Goal: Task Accomplishment & Management: Manage account settings

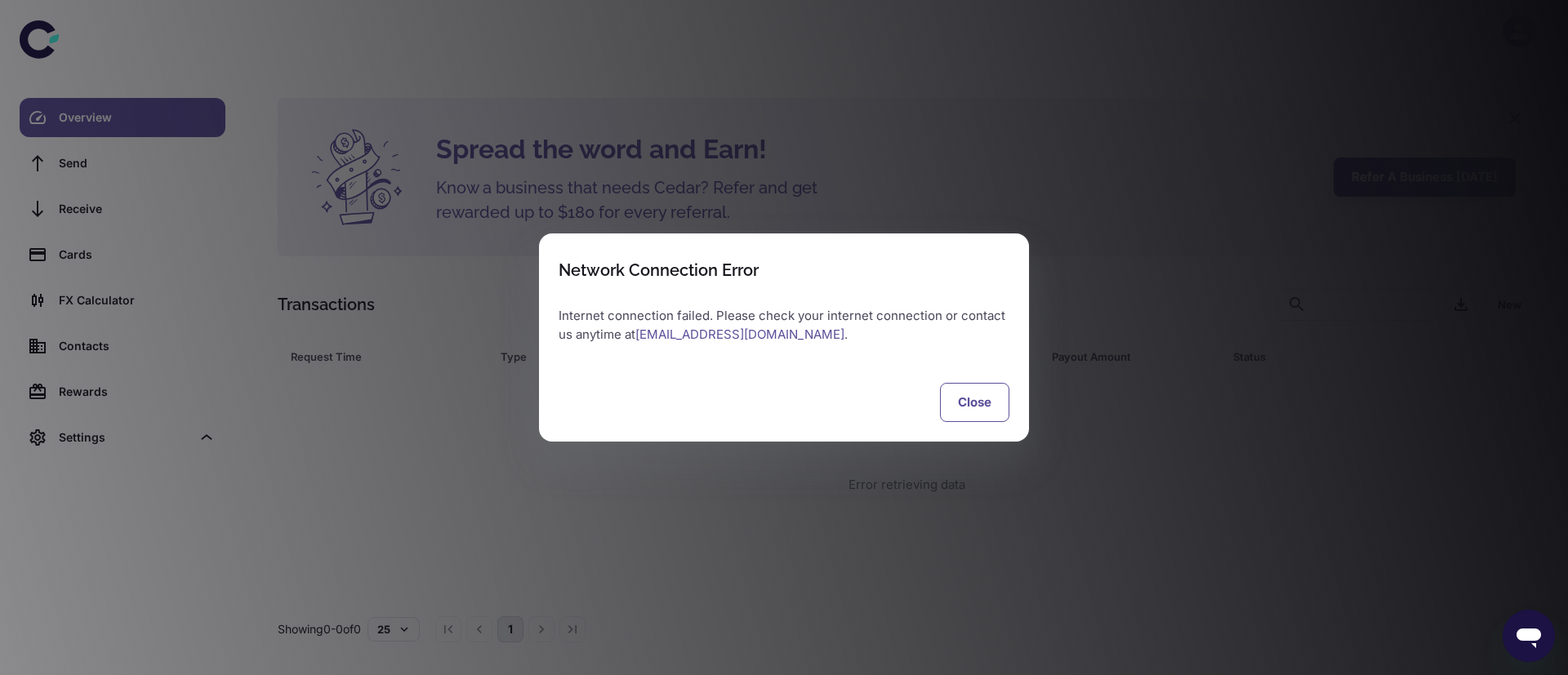
click at [982, 420] on button "Close" at bounding box center [974, 402] width 69 height 39
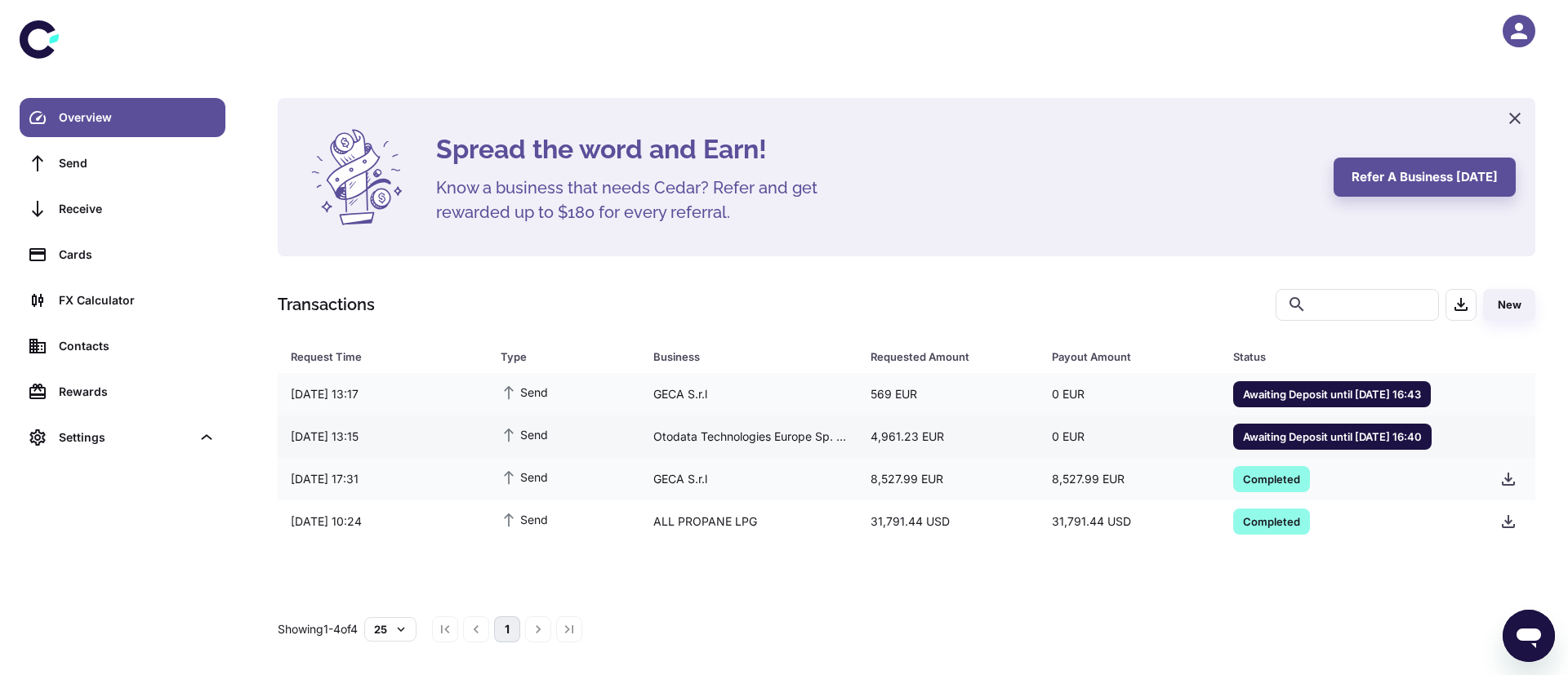
click at [660, 439] on div "Otodata Technologies Europe Sp. z o.o" at bounding box center [748, 437] width 218 height 31
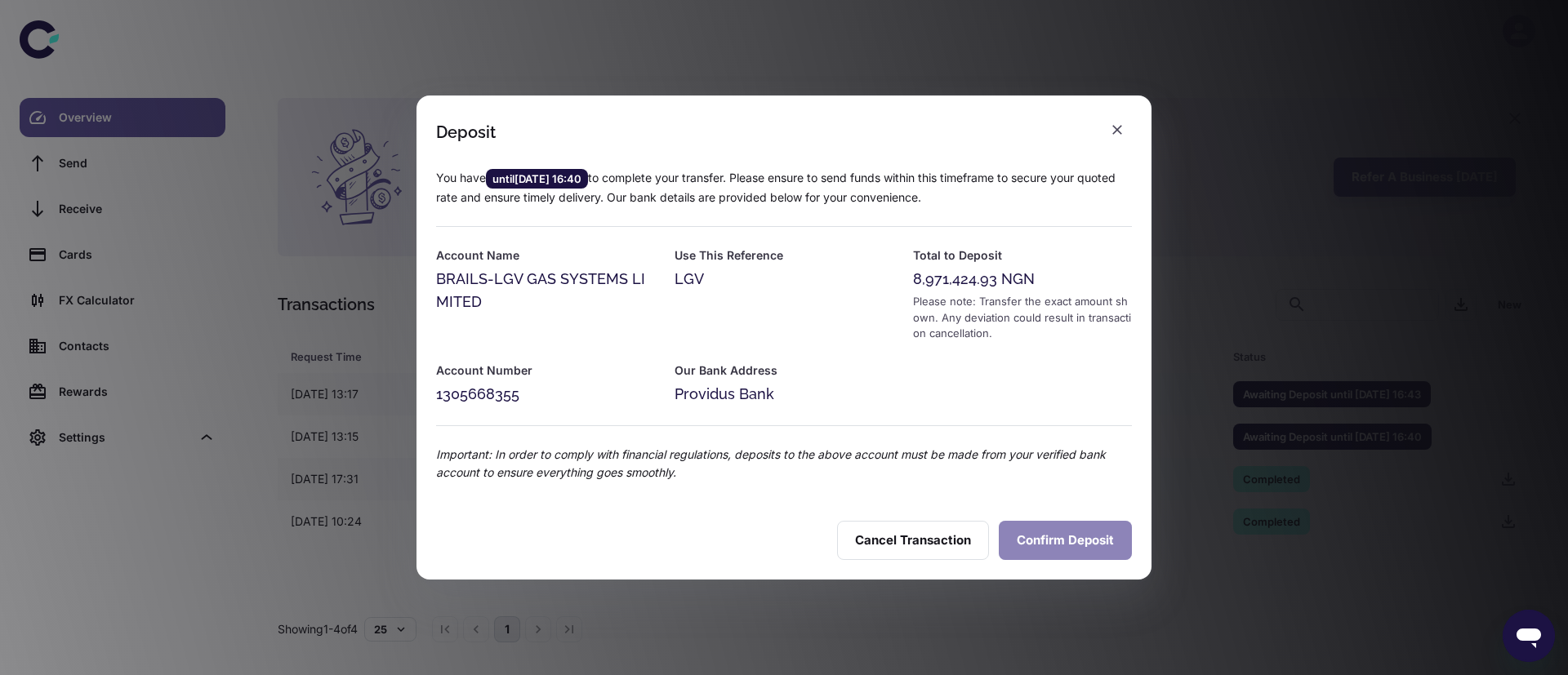
click at [1047, 541] on button "Confirm Deposit" at bounding box center [1065, 540] width 133 height 39
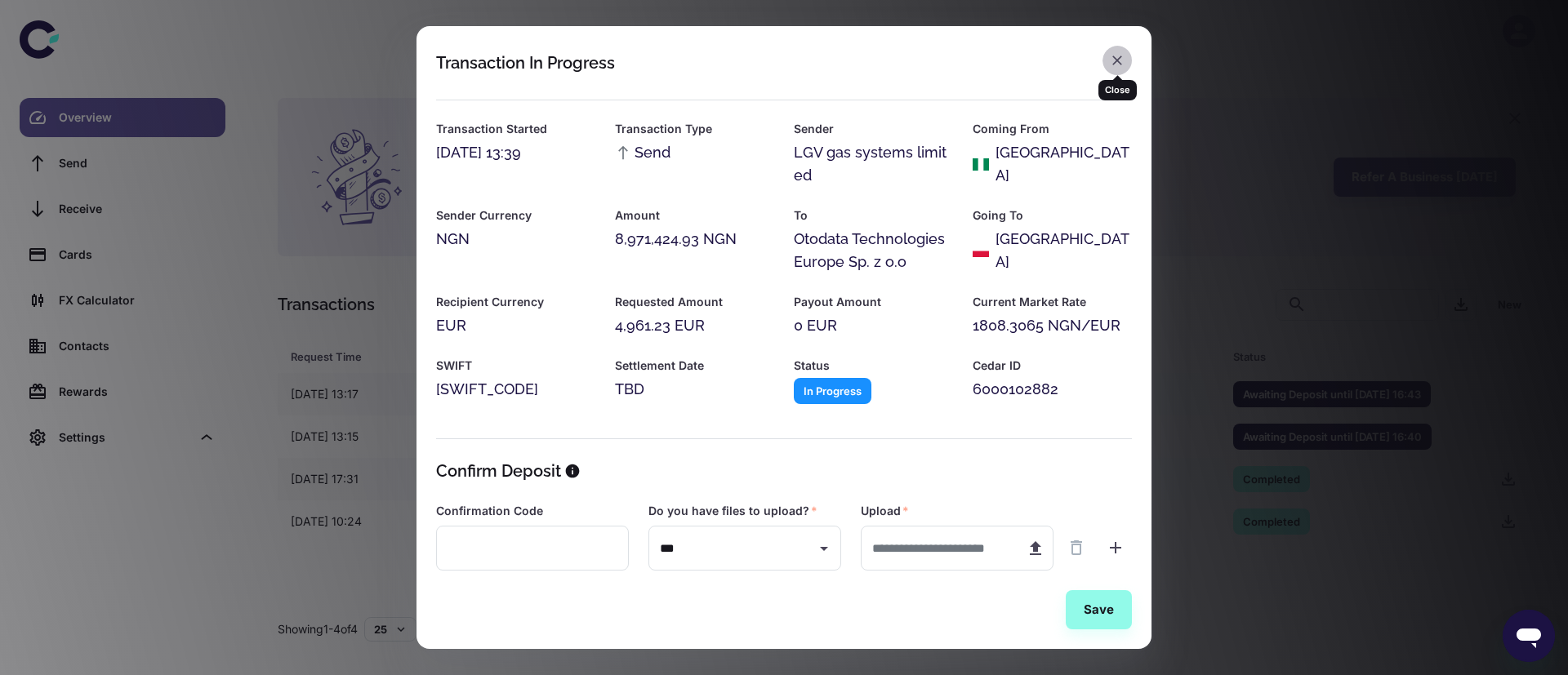
click at [1118, 54] on icon "button" at bounding box center [1116, 60] width 16 height 16
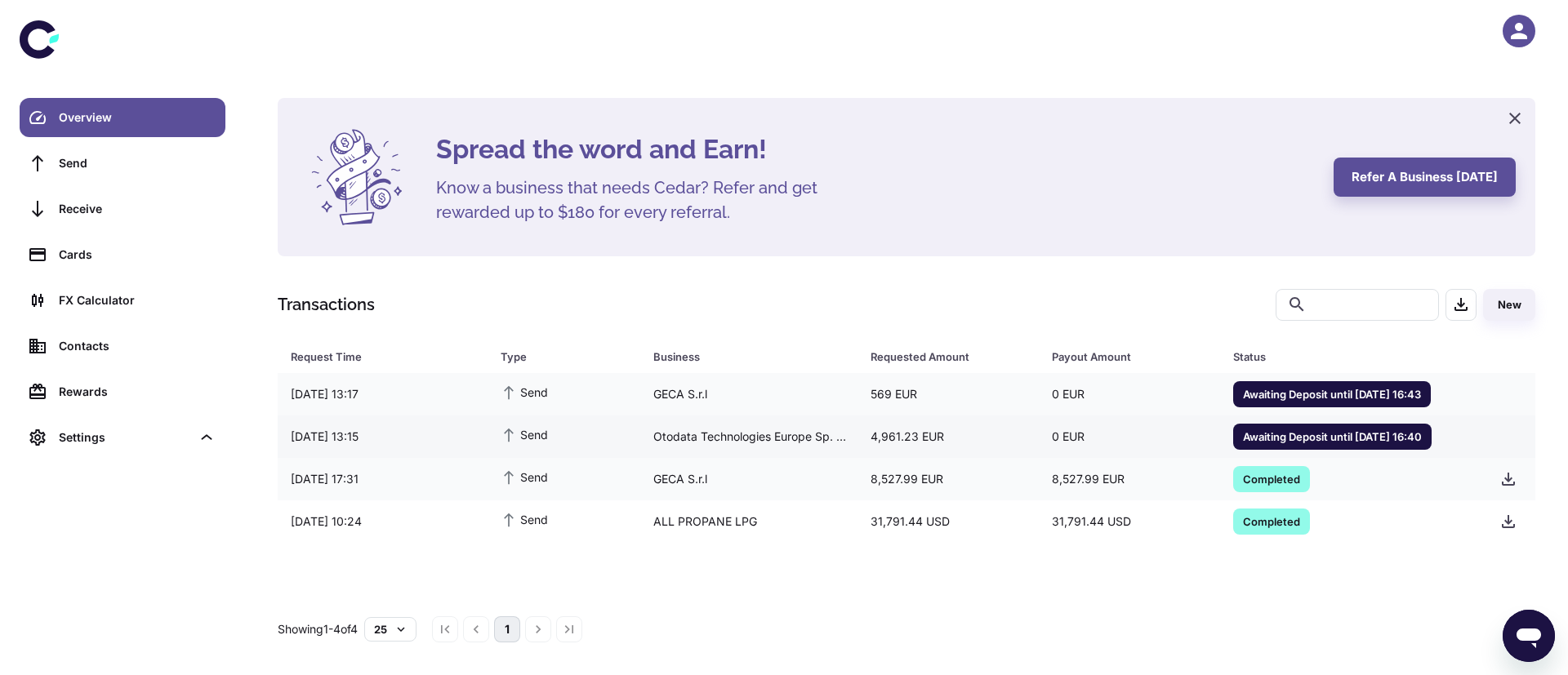
click at [677, 423] on div "Otodata Technologies Europe Sp. z o.o" at bounding box center [748, 437] width 218 height 31
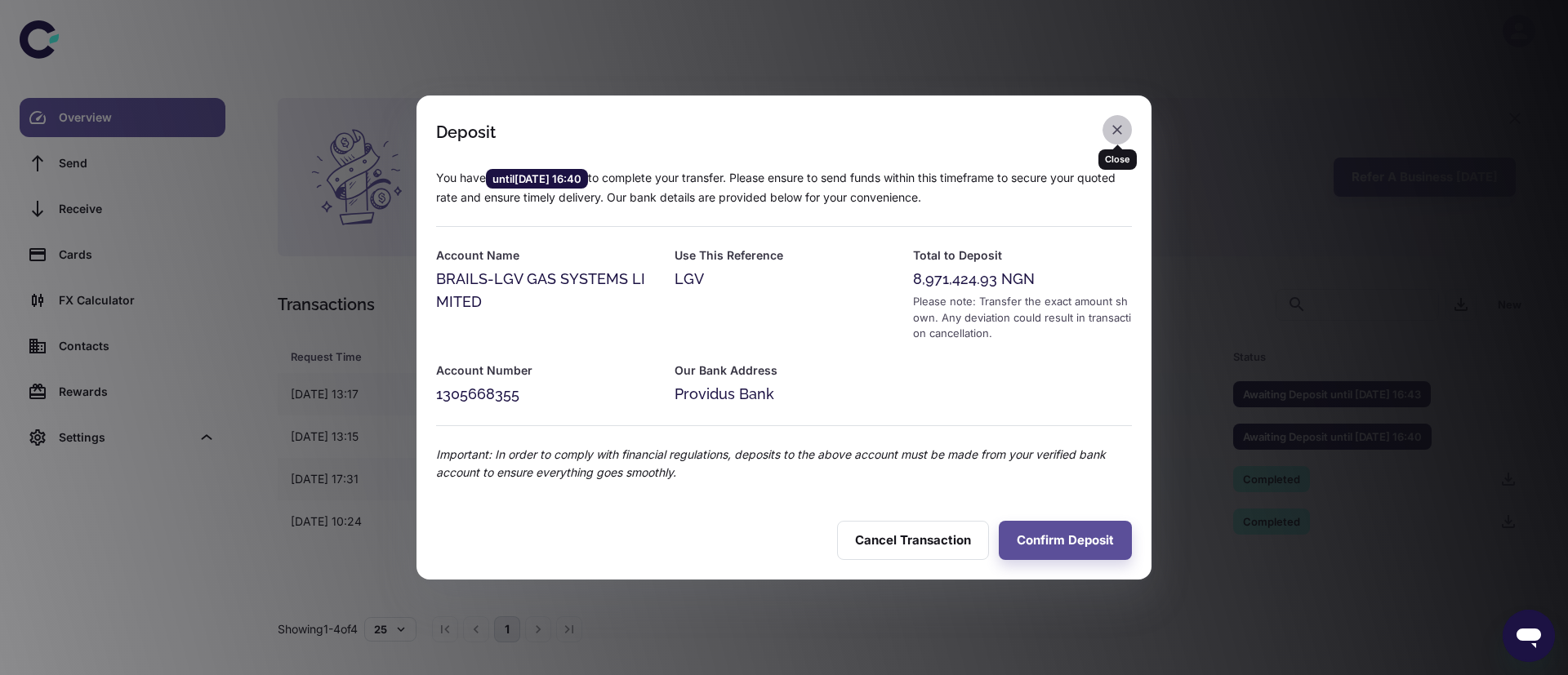
click at [1113, 127] on icon "button" at bounding box center [1116, 129] width 16 height 16
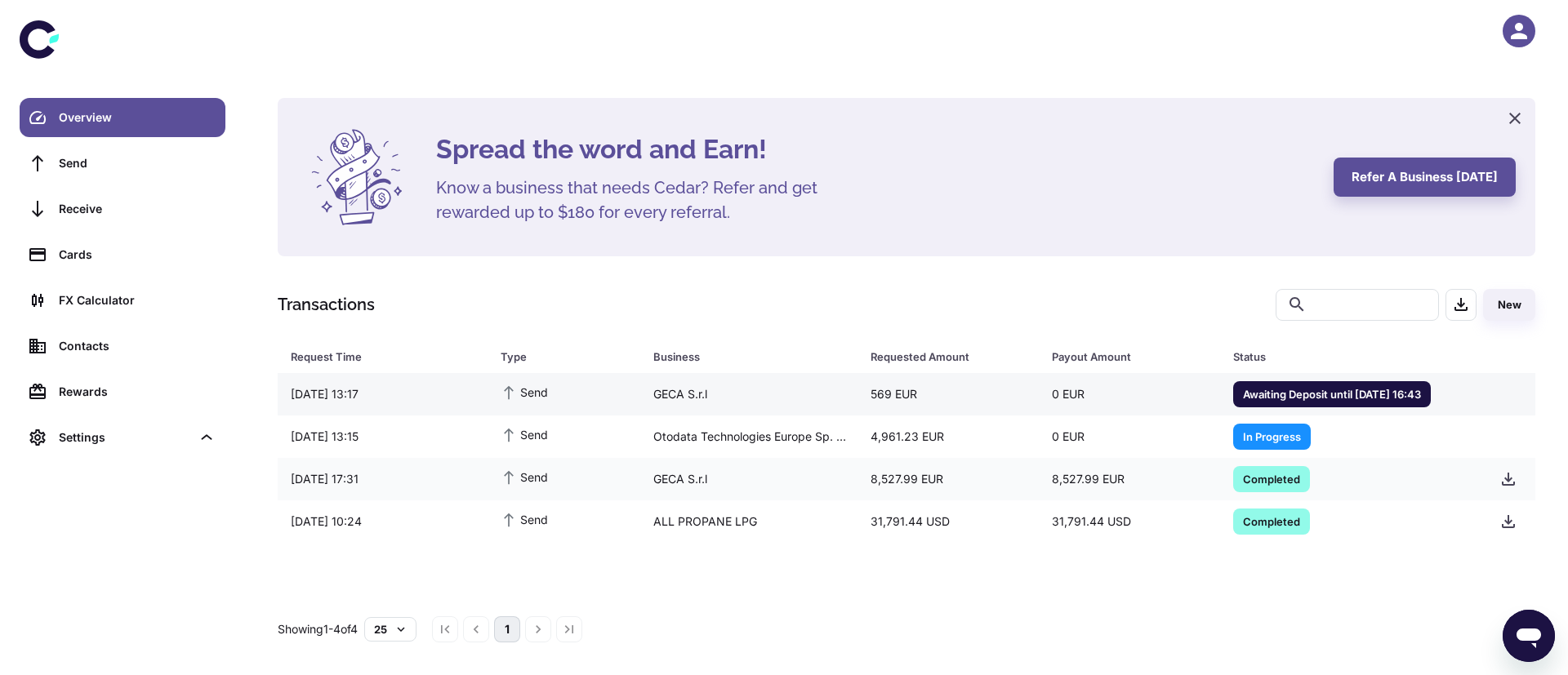
click at [710, 391] on div "GECA S.r.l" at bounding box center [748, 394] width 218 height 31
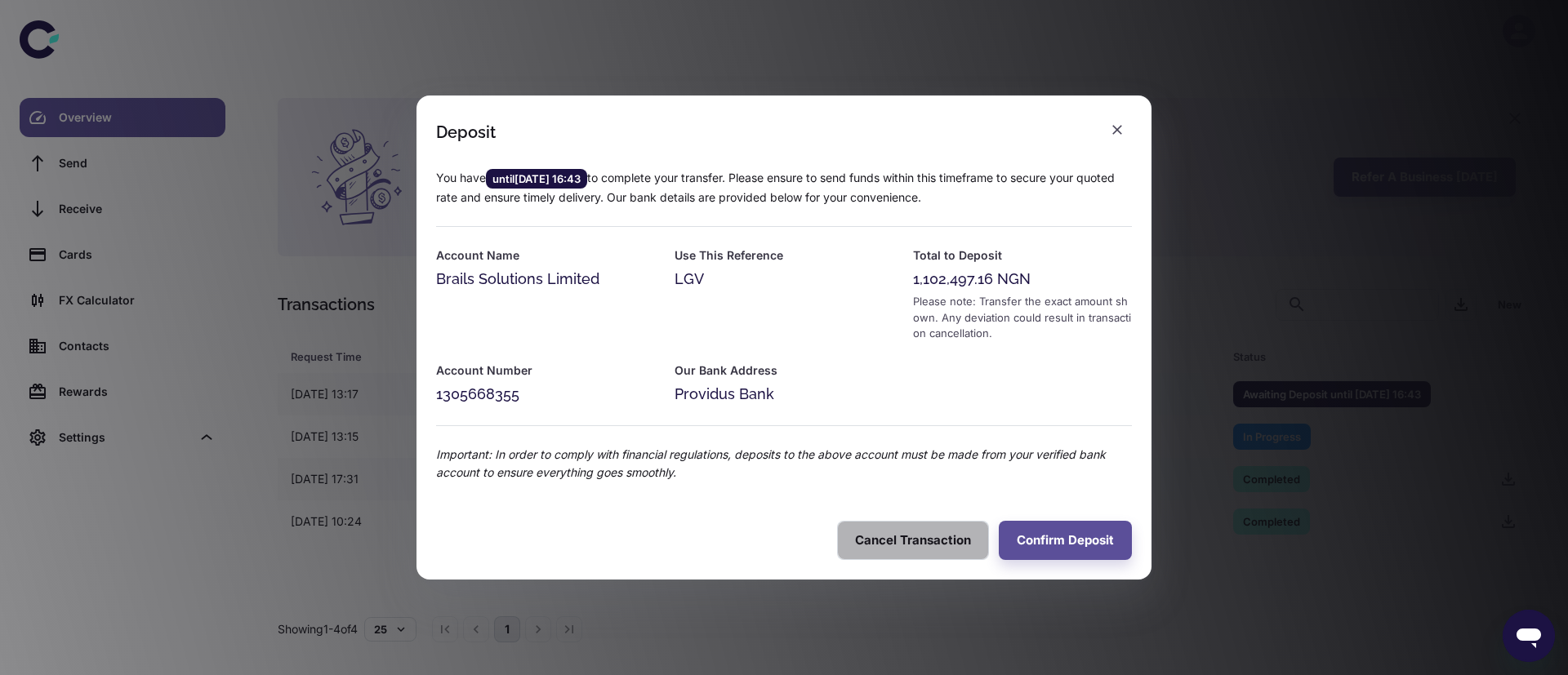
click at [907, 532] on button "Cancel Transaction" at bounding box center [912, 540] width 152 height 39
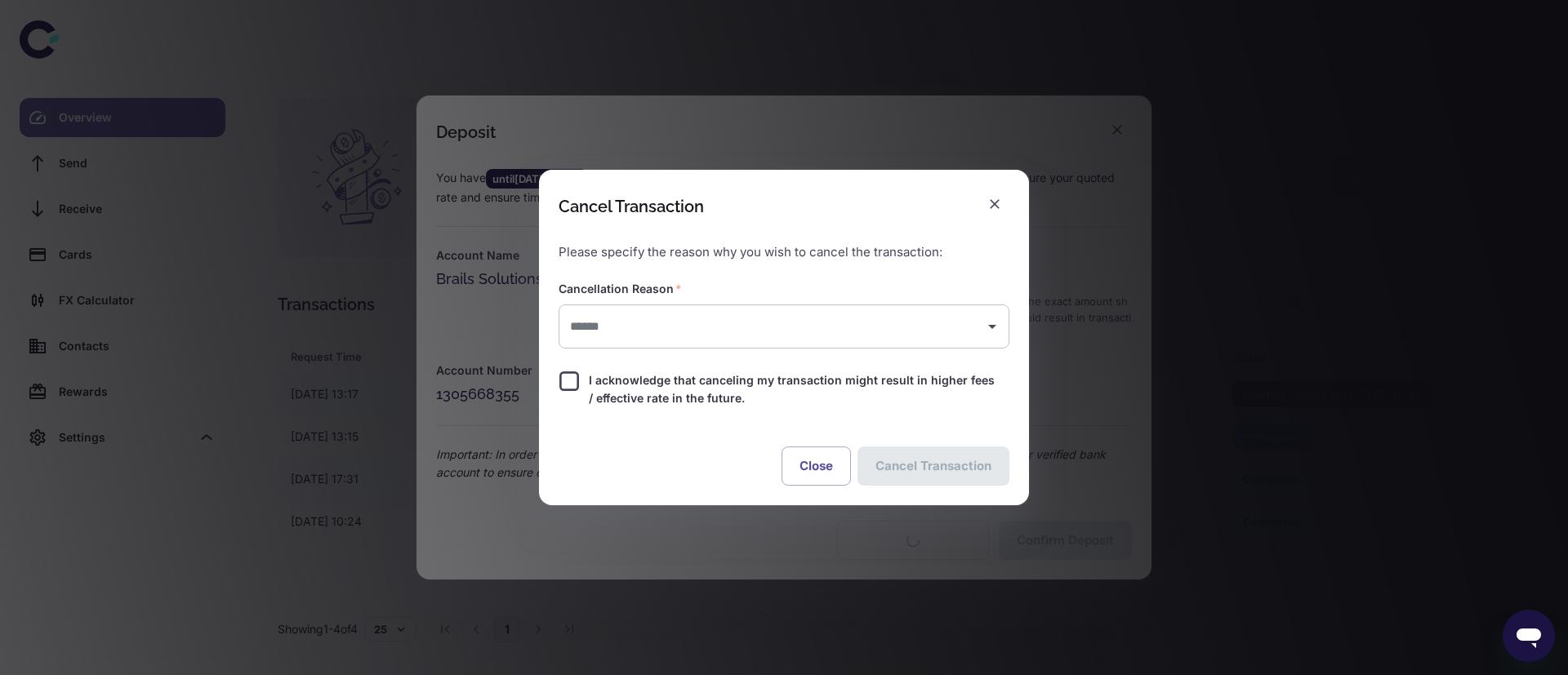
click at [721, 343] on div "​" at bounding box center [784, 327] width 451 height 45
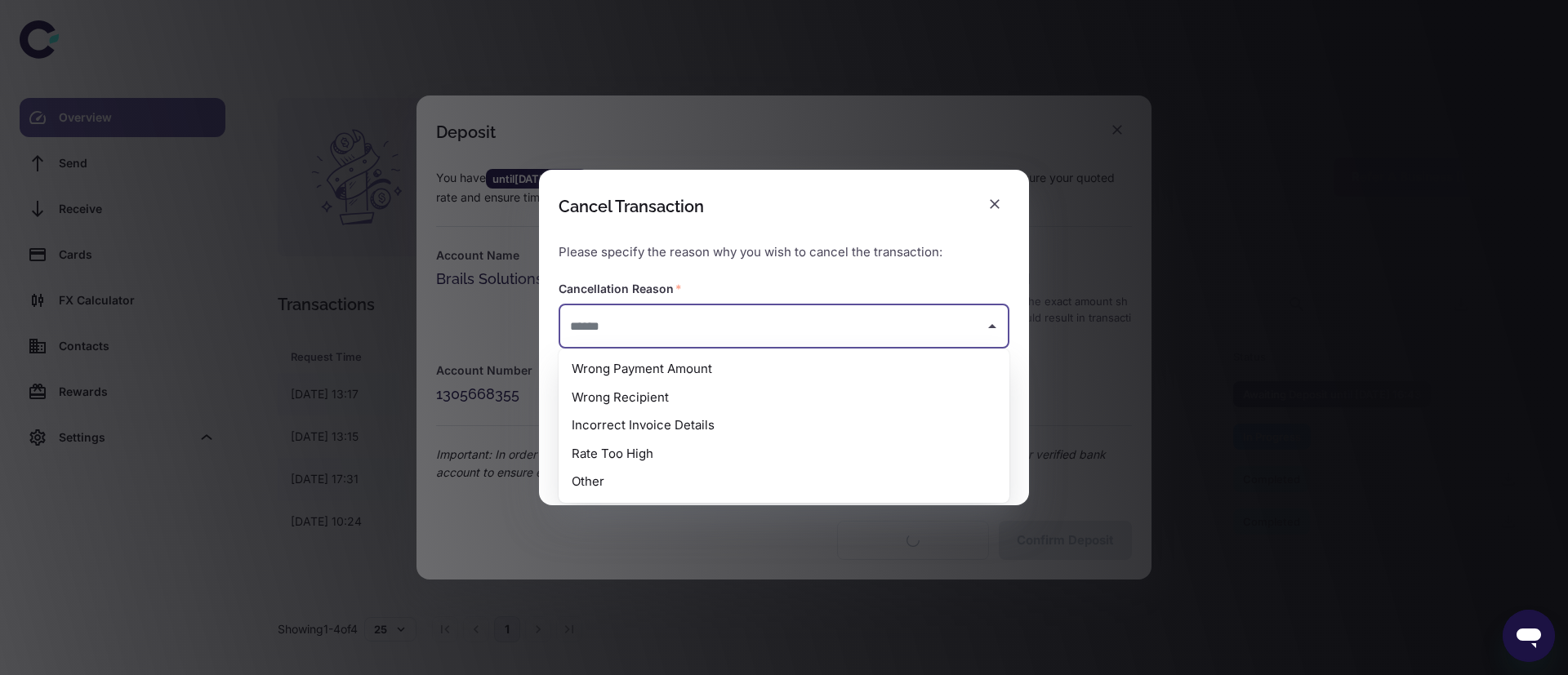
click at [617, 449] on li "Rate Too High" at bounding box center [784, 454] width 451 height 29
type input "**********"
click at [778, 312] on input "**********" at bounding box center [771, 327] width 412 height 30
click at [642, 533] on div "**********" at bounding box center [784, 337] width 1568 height 675
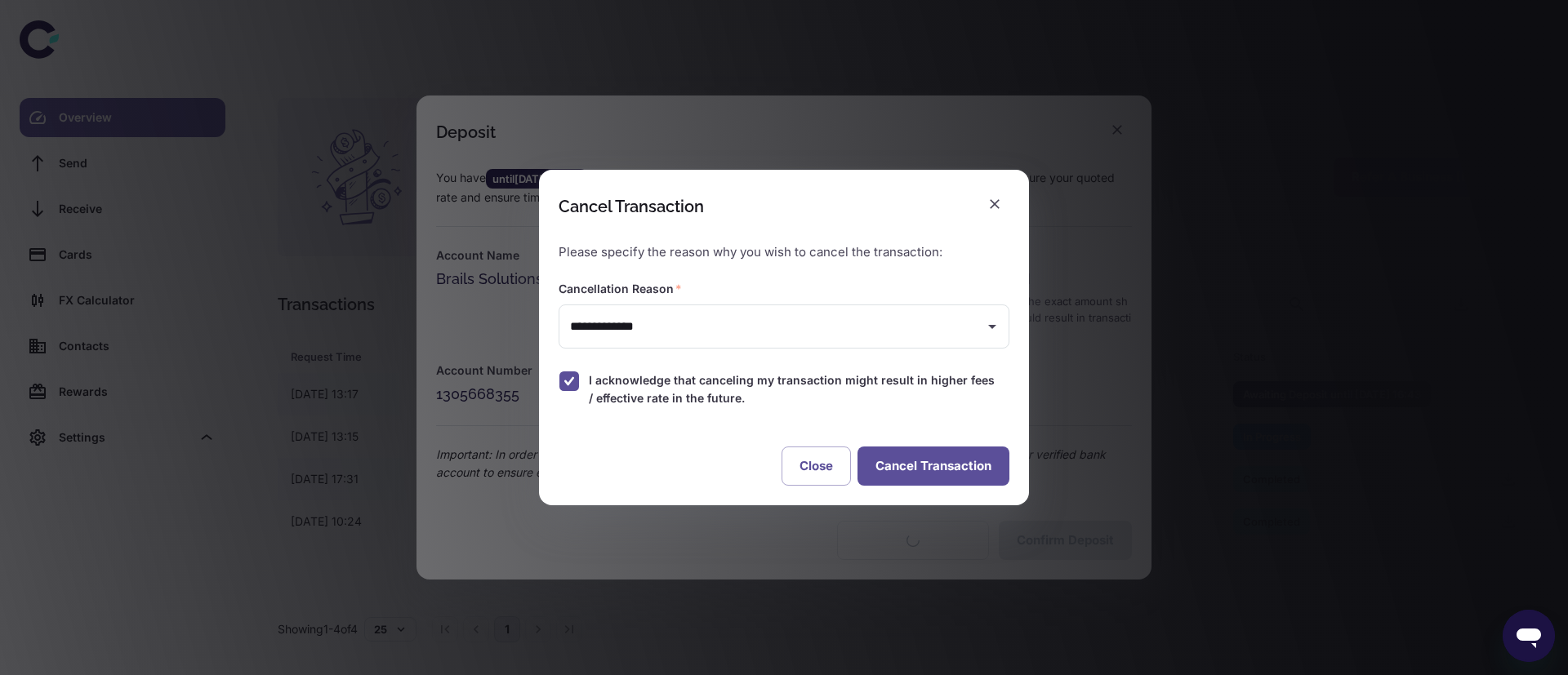
click at [911, 464] on button "Cancel Transaction" at bounding box center [933, 465] width 152 height 39
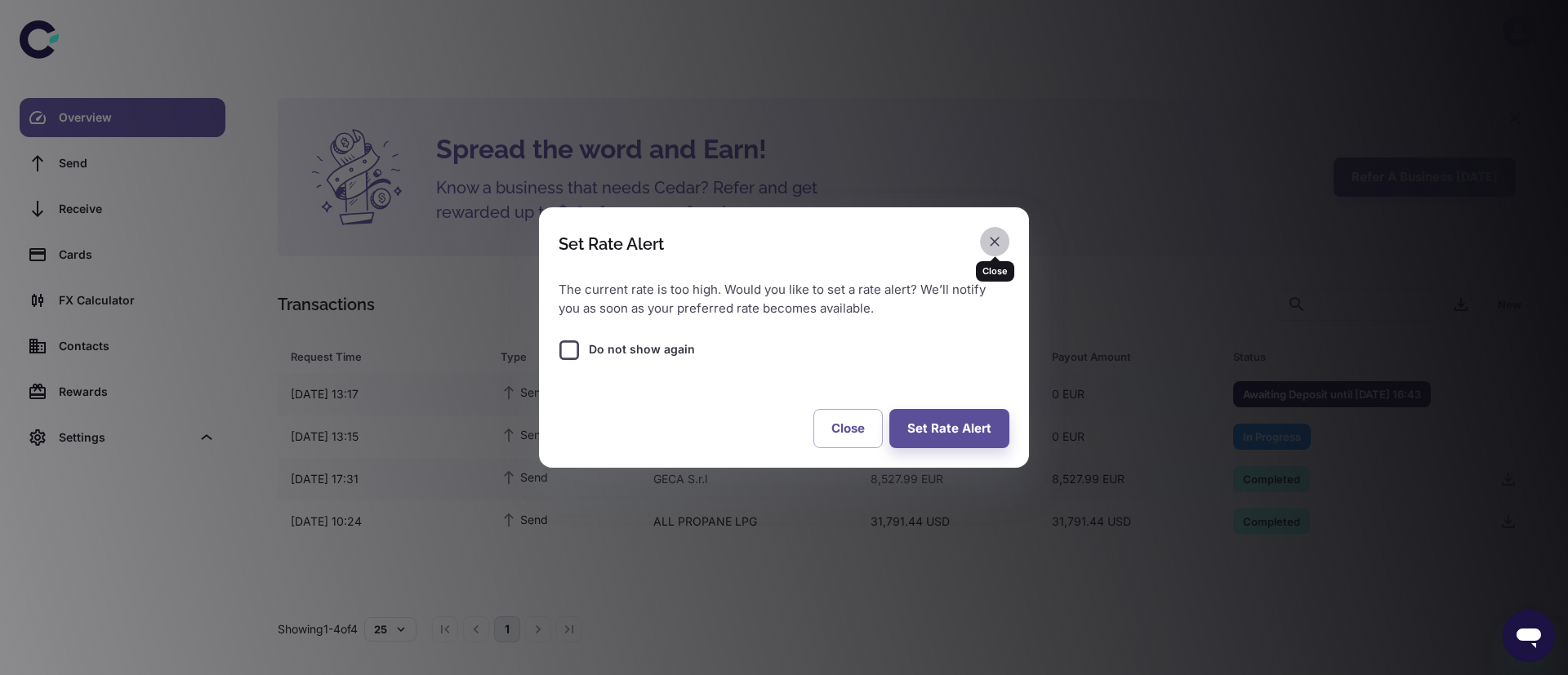
click at [996, 241] on icon "button" at bounding box center [994, 241] width 16 height 16
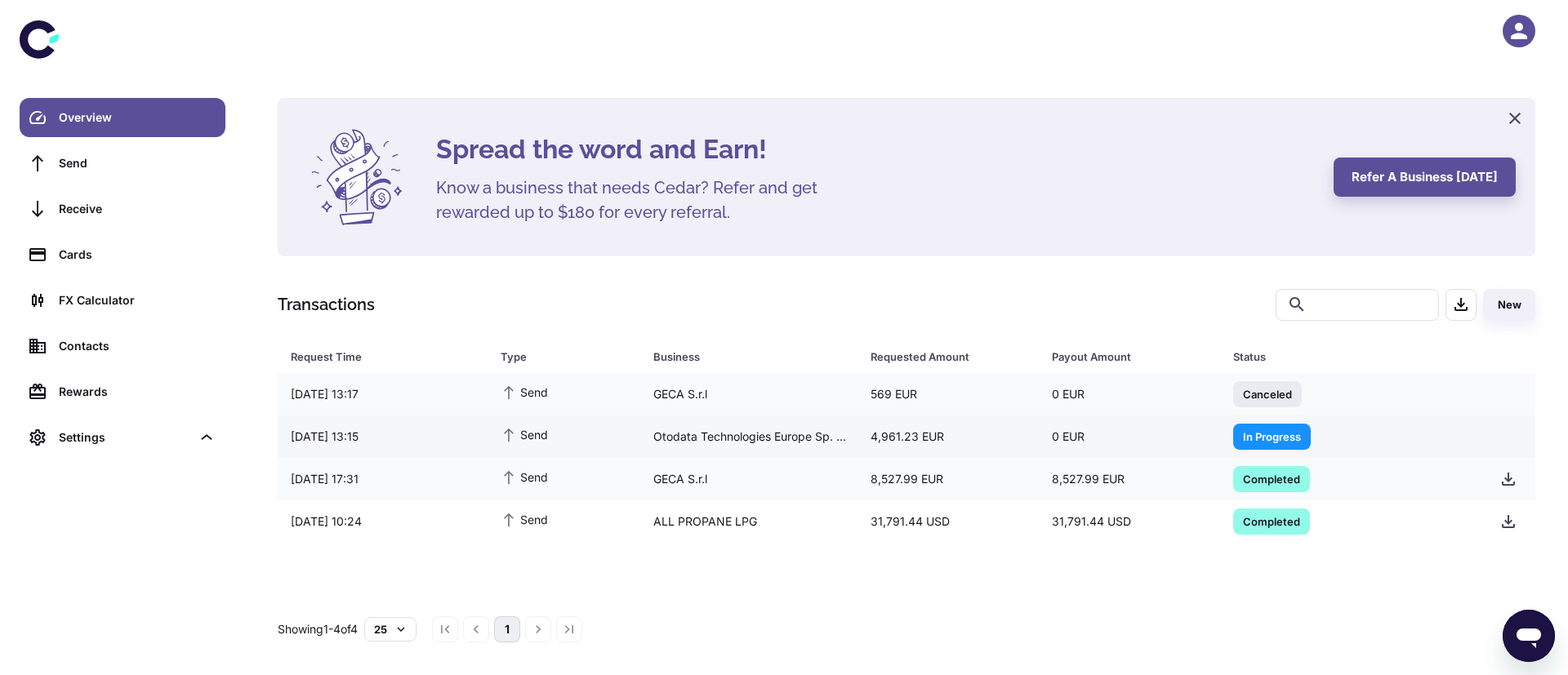
click at [795, 439] on div "Otodata Technologies Europe Sp. z o.o" at bounding box center [748, 437] width 218 height 31
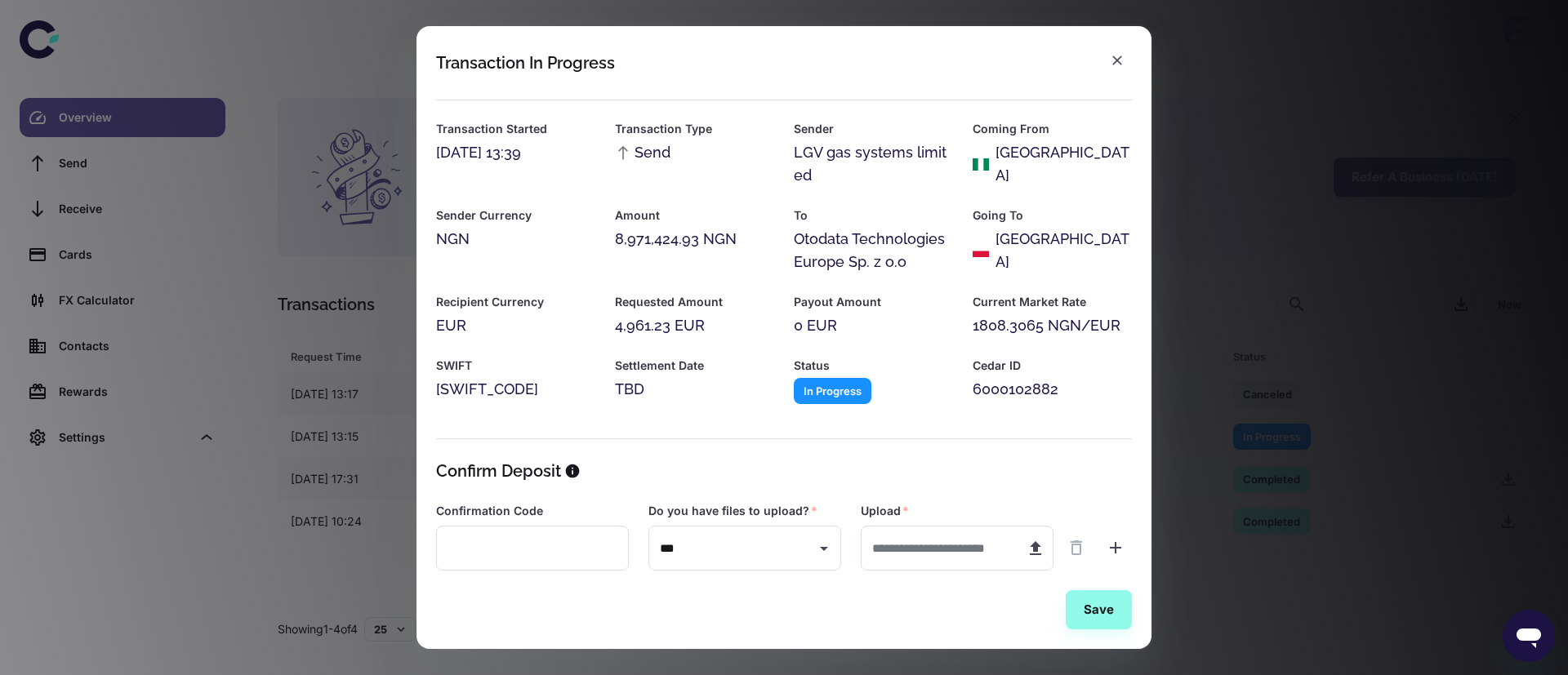
click at [1116, 56] on icon "button" at bounding box center [1116, 60] width 16 height 16
